Goal: Entertainment & Leisure: Browse casually

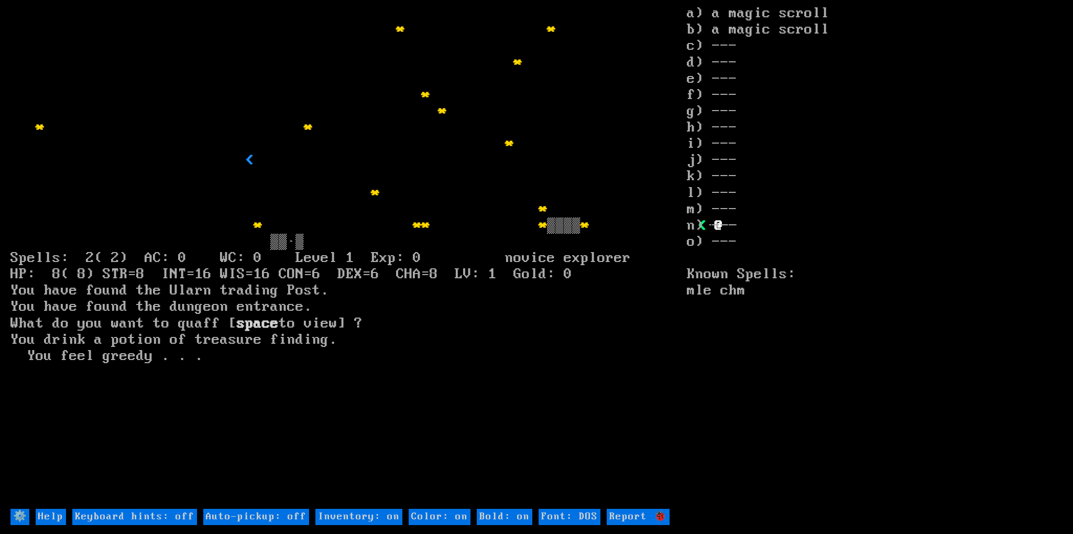
type off "Auto-pickup: on"
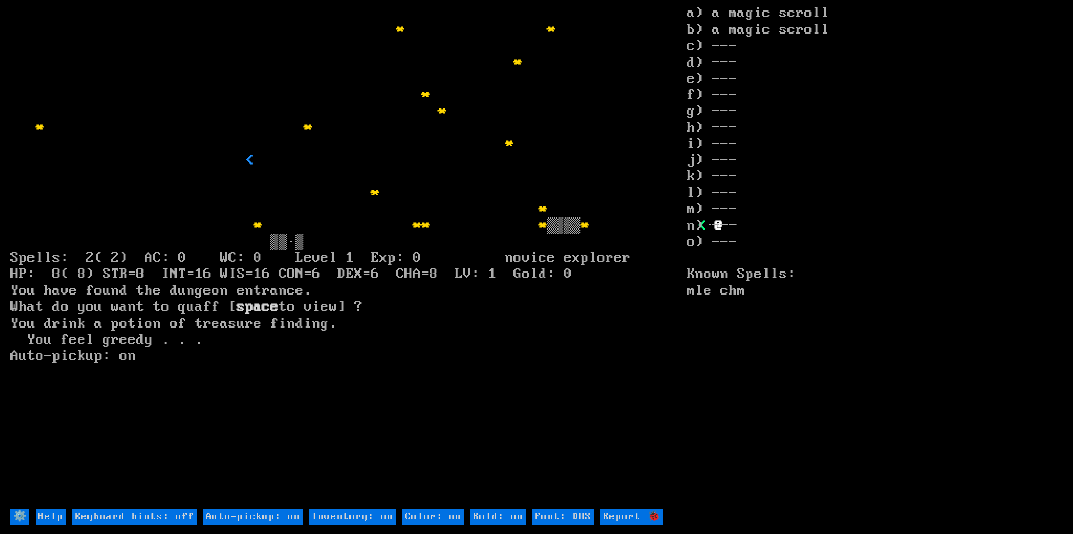
type off "Auto-pickup: off"
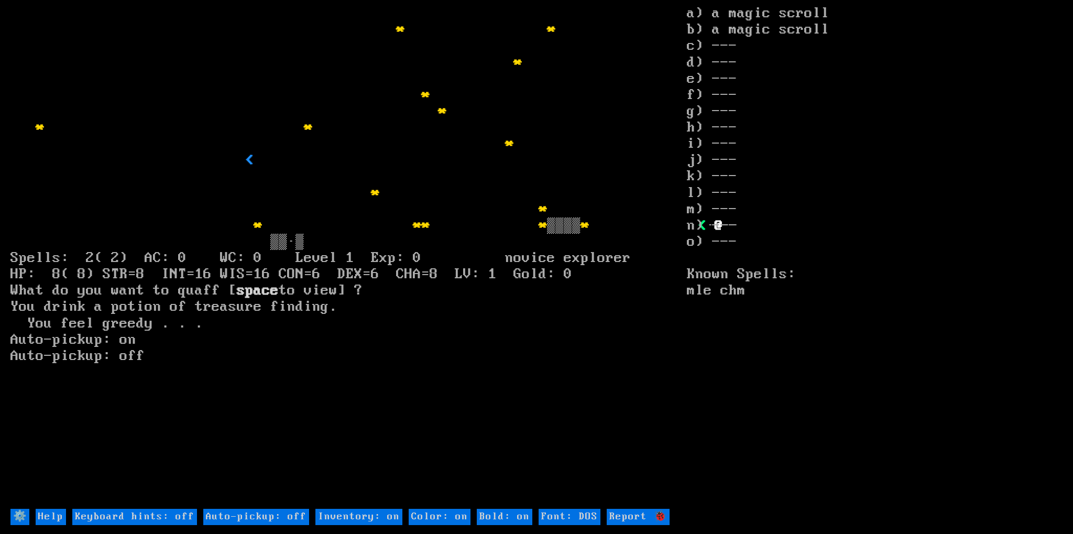
type off "Auto-pickup: on"
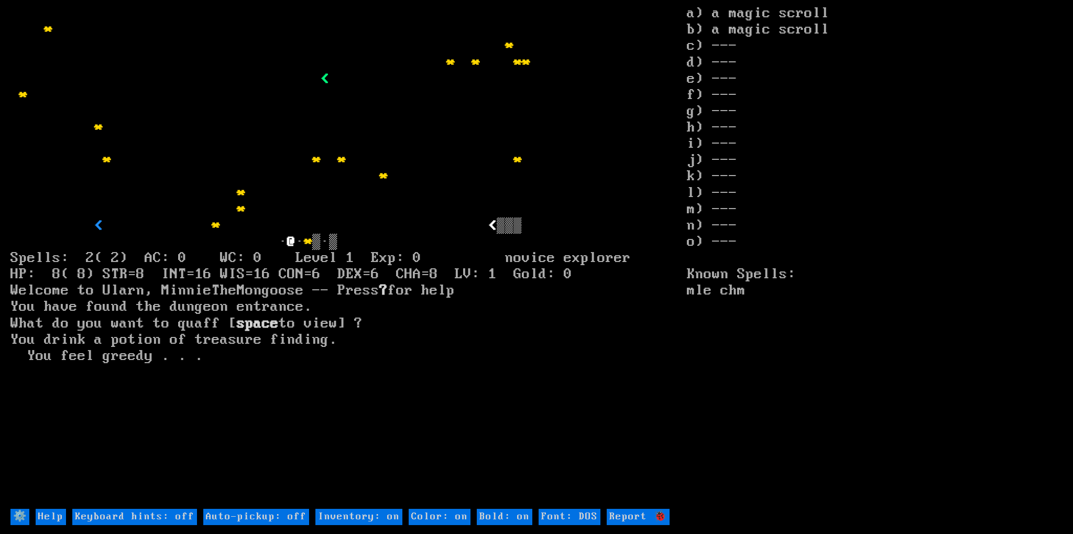
type off "Auto-pickup: on"
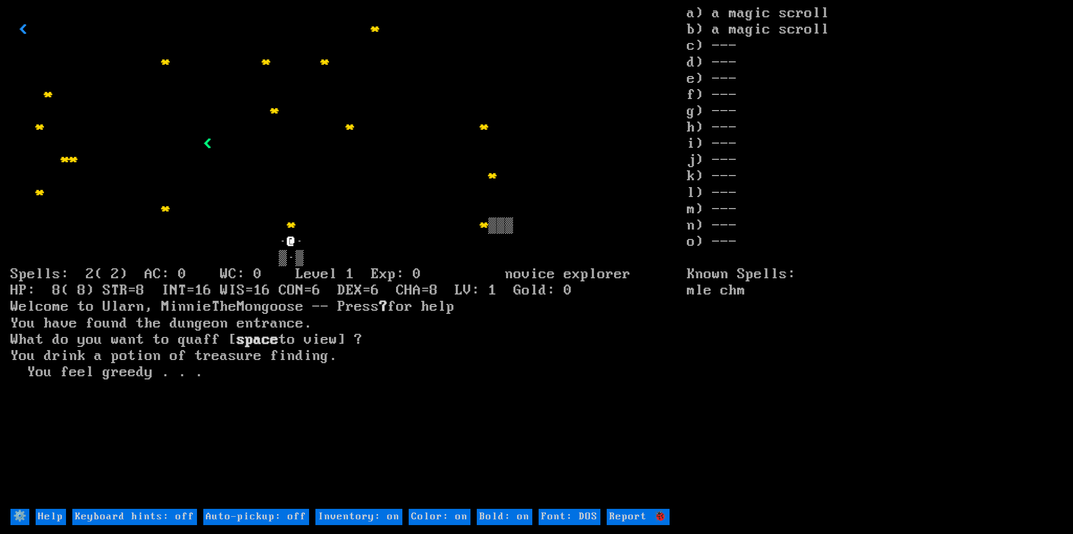
type off "Auto-pickup: on"
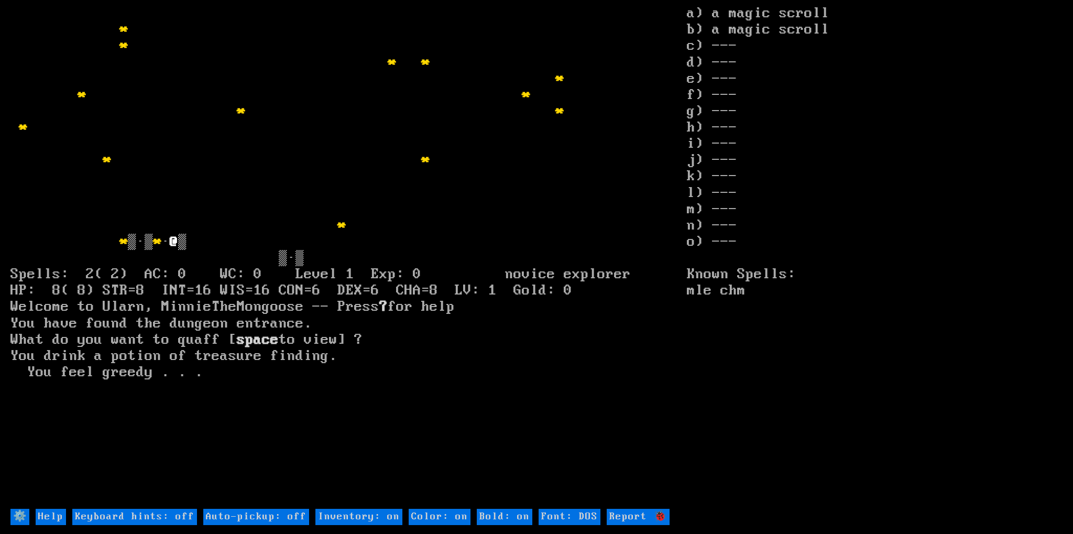
type off "Auto-pickup: on"
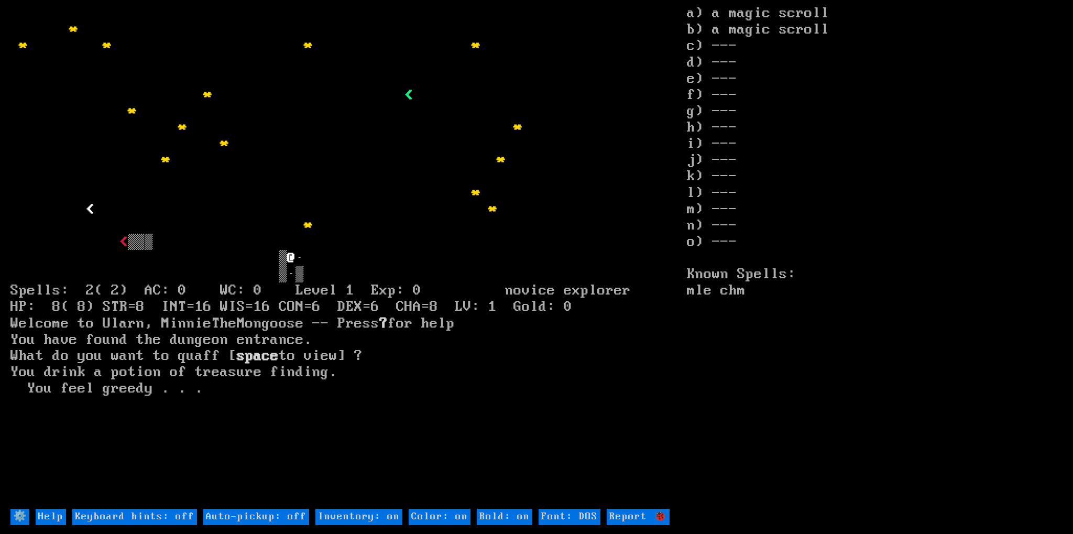
type off "Auto-pickup: on"
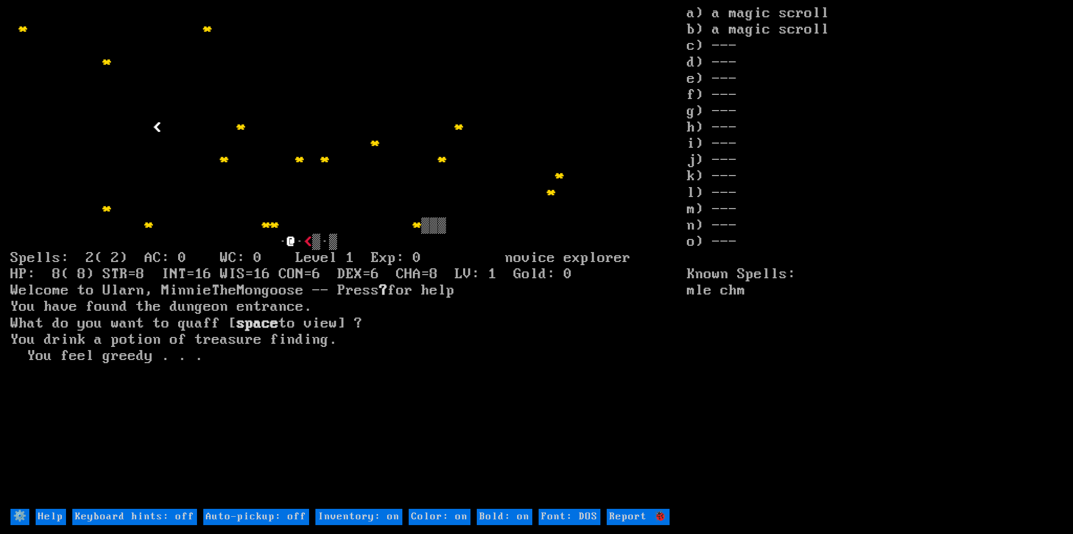
type off "Auto-pickup: on"
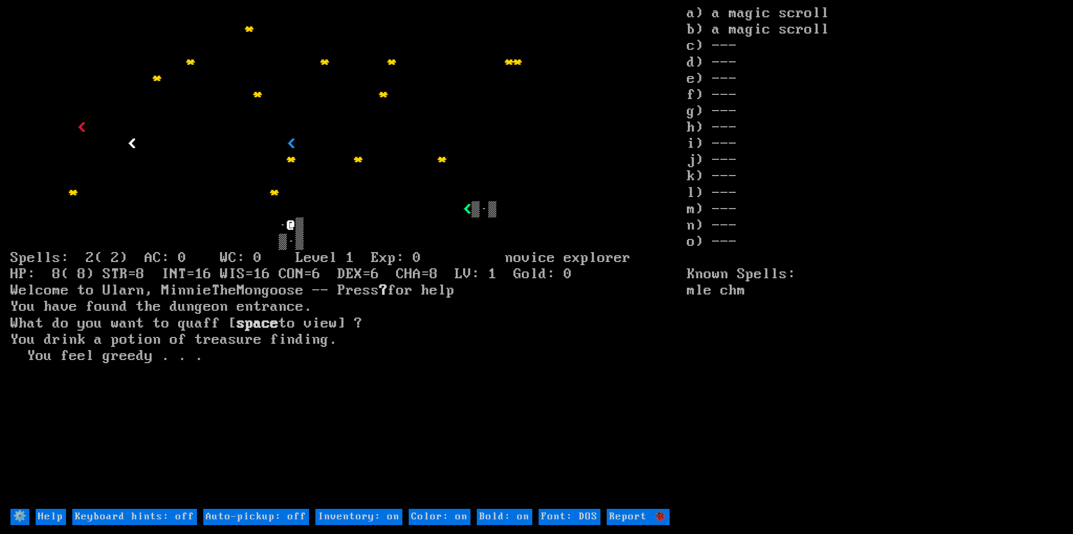
type off "Auto-pickup: on"
